Goal: Unclear: Browse casually

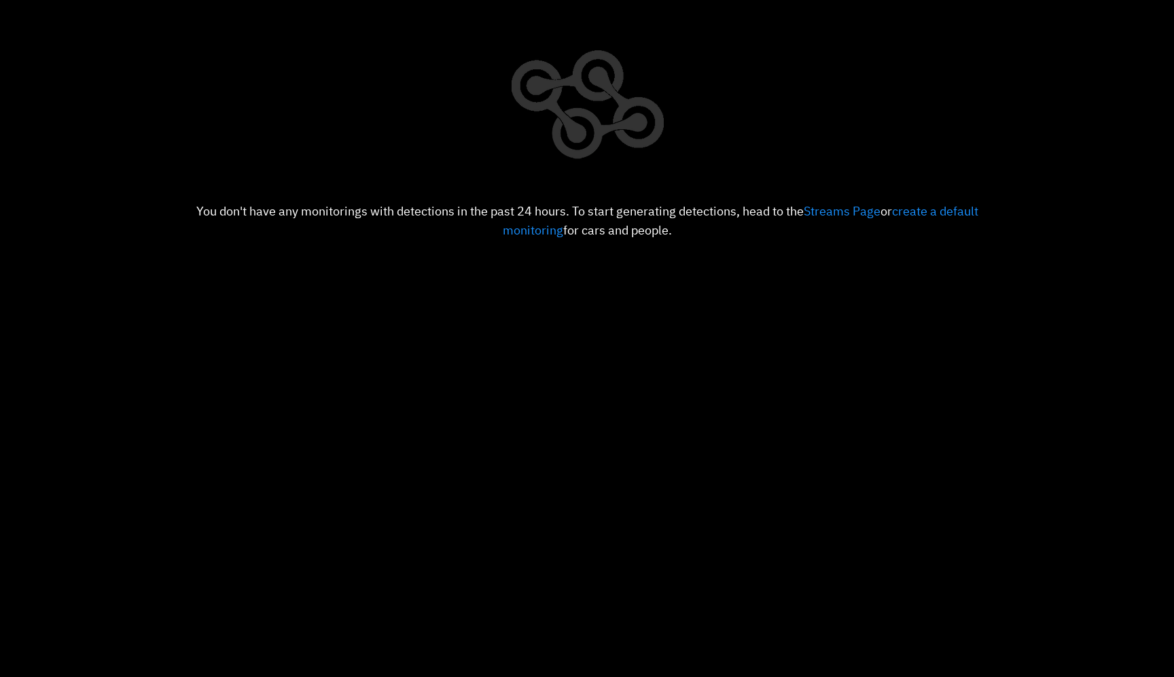
scroll to position [118, 0]
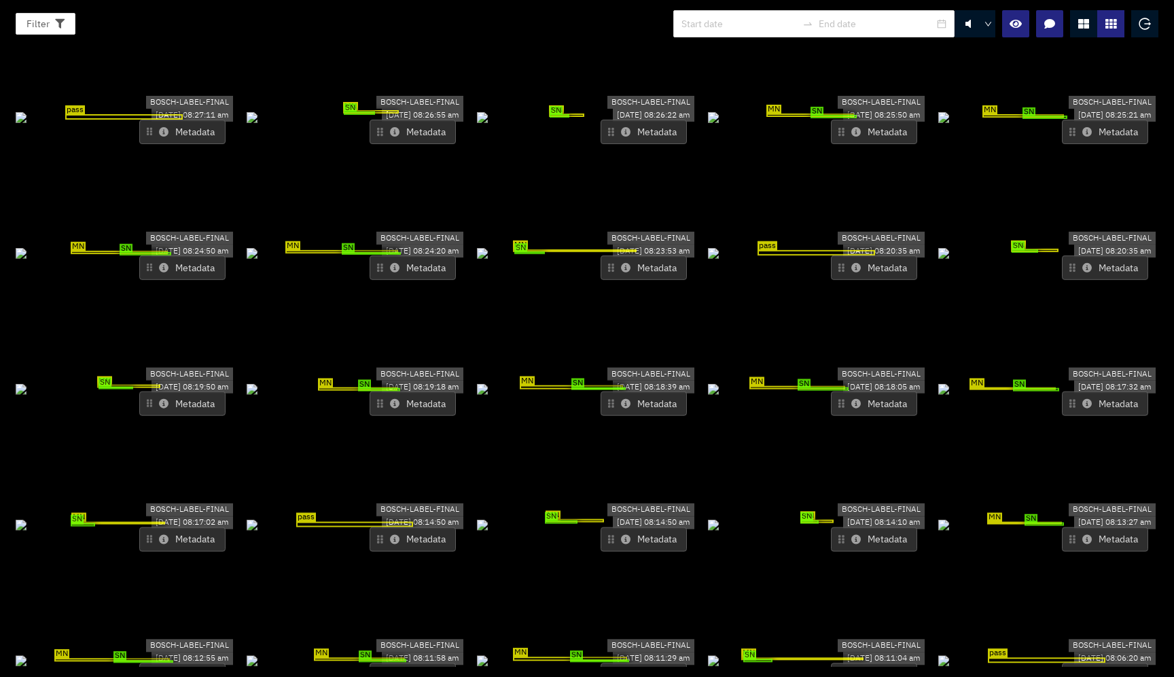
click at [1090, 22] on div at bounding box center [1083, 23] width 27 height 27
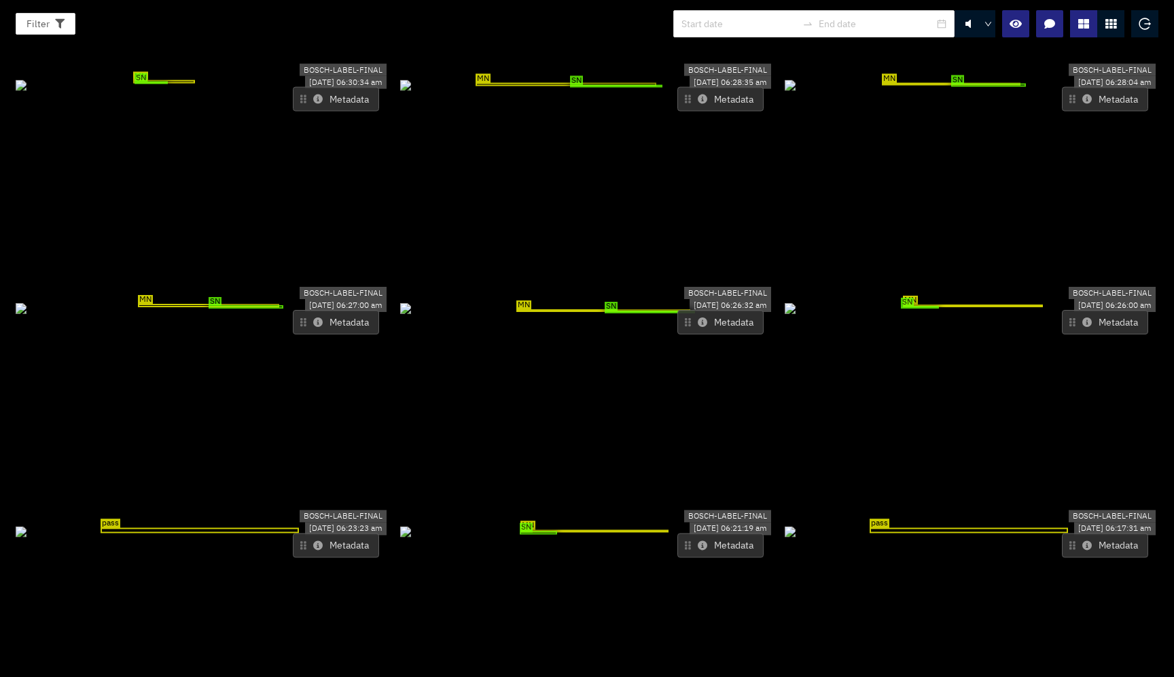
scroll to position [3711, 0]
